Goal: Information Seeking & Learning: Learn about a topic

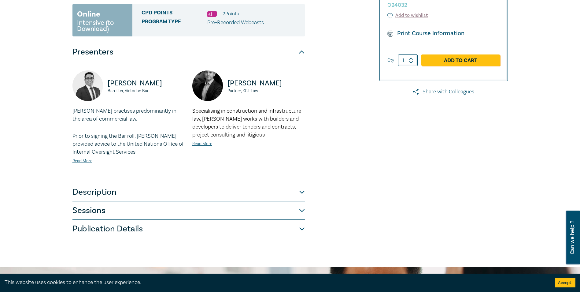
scroll to position [122, 0]
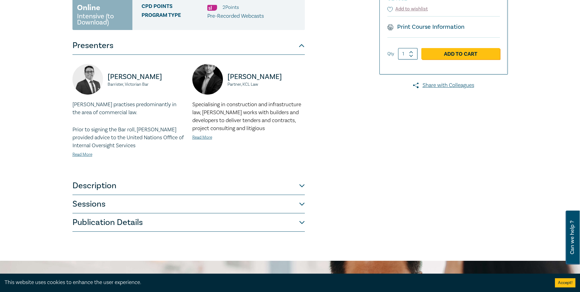
click at [109, 190] on button "Description" at bounding box center [188, 185] width 232 height 18
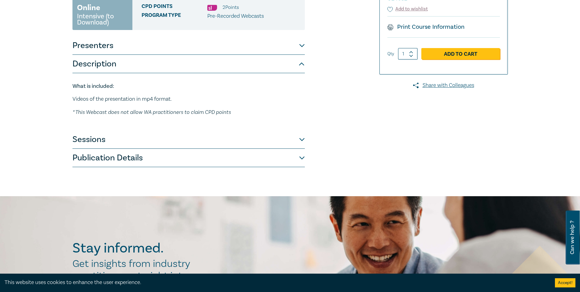
click at [114, 57] on button "Description" at bounding box center [188, 64] width 232 height 18
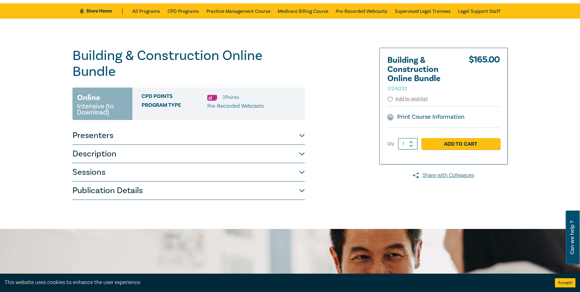
scroll to position [0, 0]
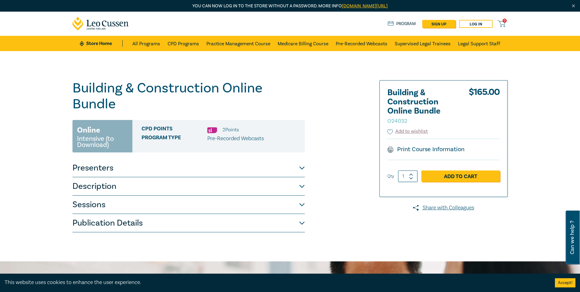
click at [174, 134] on span "Program type" at bounding box center [175, 138] width 66 height 8
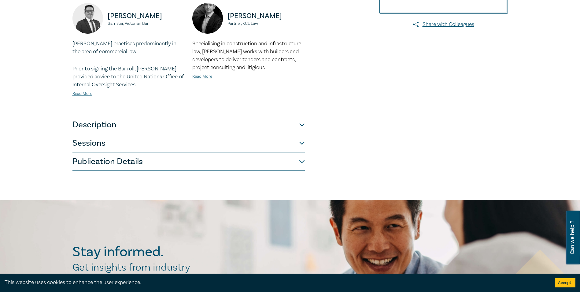
scroll to position [183, 0]
click at [108, 143] on button "Sessions" at bounding box center [188, 143] width 232 height 18
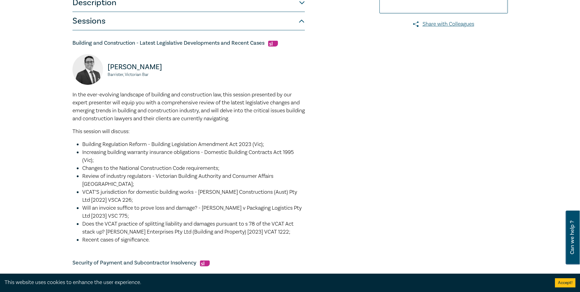
click at [124, 16] on button "Sessions" at bounding box center [188, 21] width 232 height 18
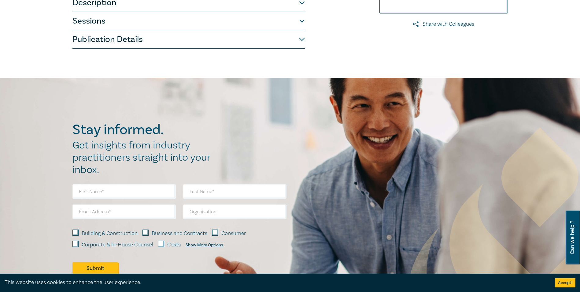
click at [126, 36] on button "Publication Details" at bounding box center [188, 39] width 232 height 18
